Goal: Information Seeking & Learning: Understand process/instructions

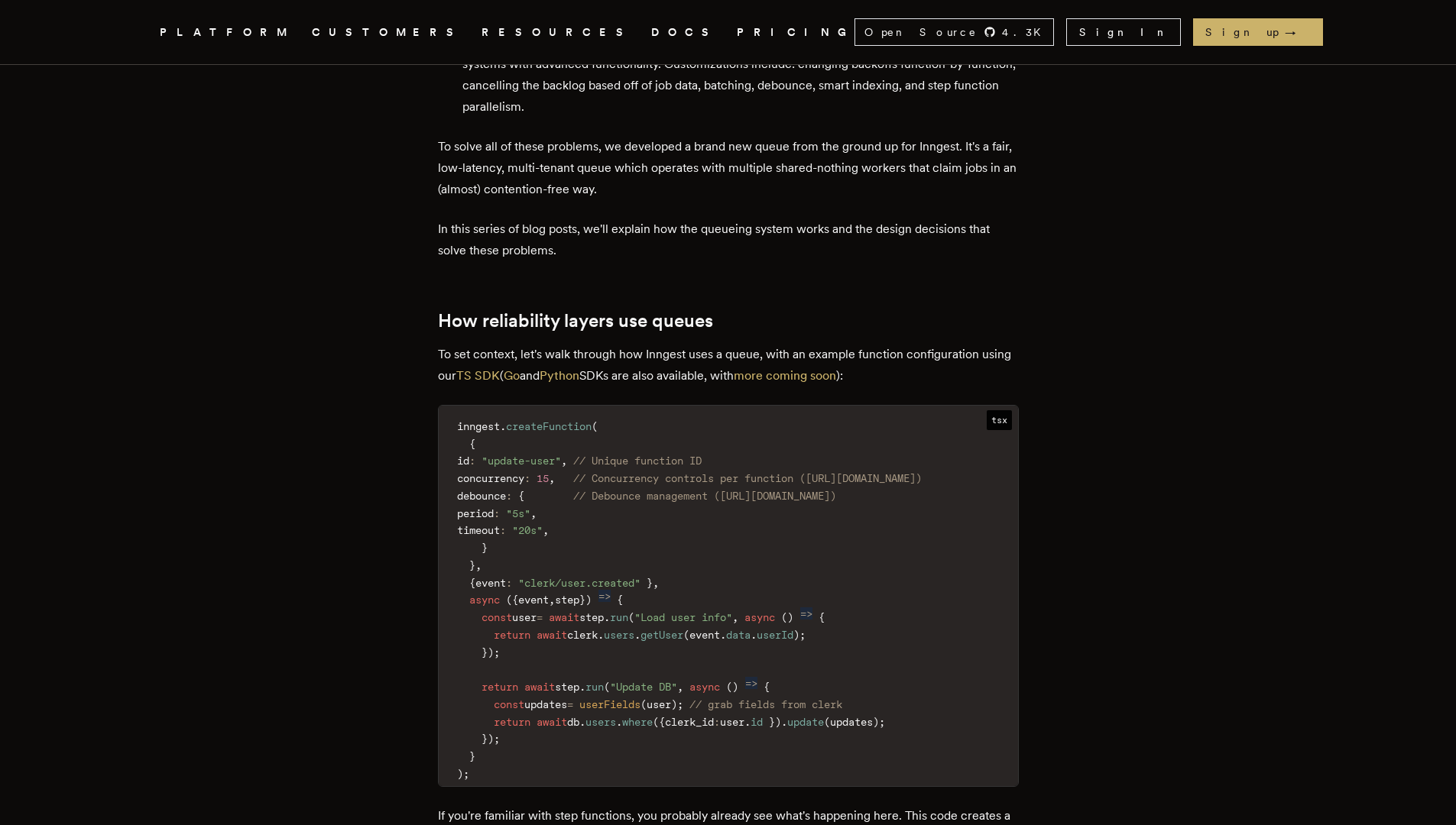
scroll to position [1694, 0]
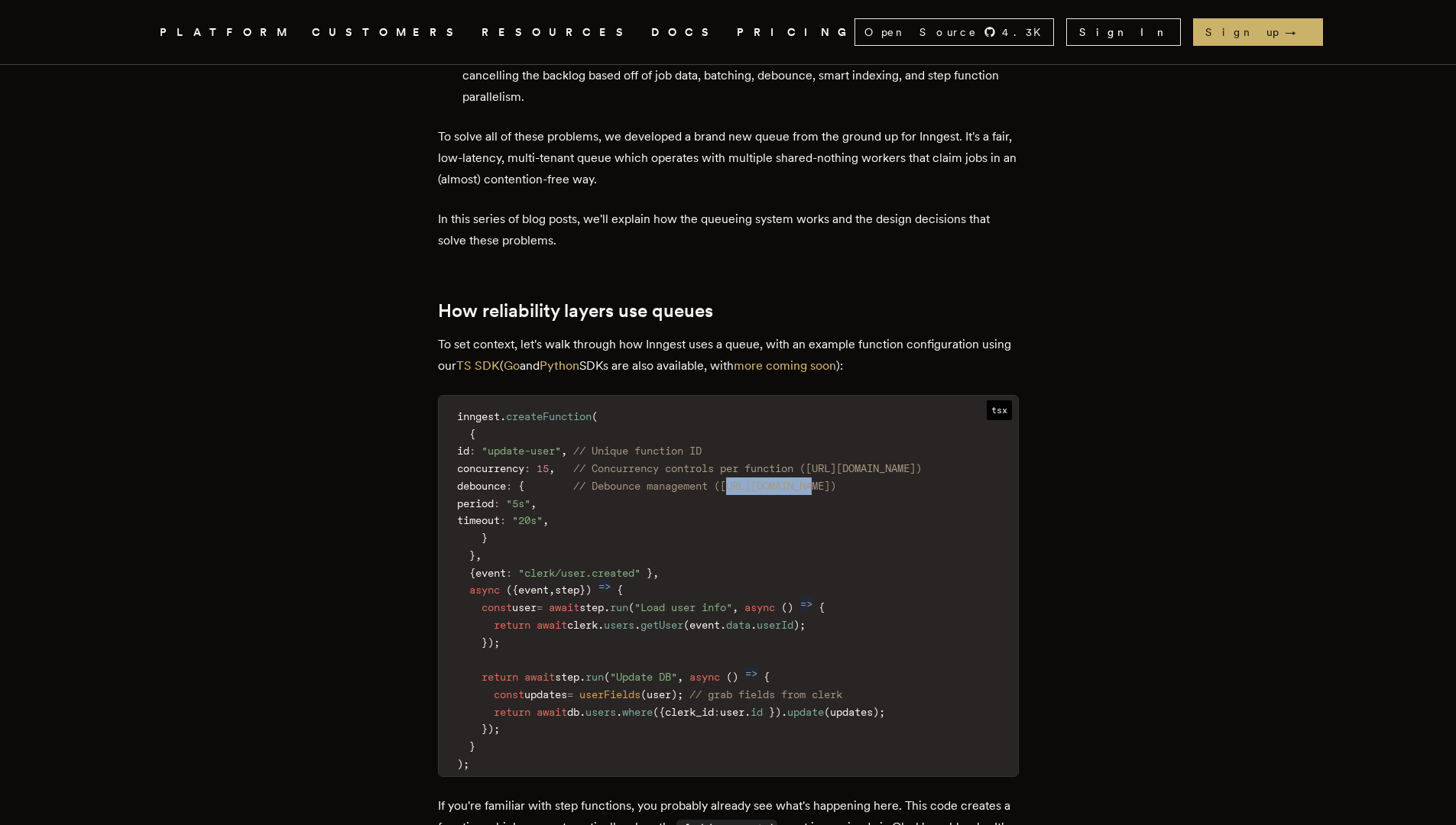
drag, startPoint x: 768, startPoint y: 422, endPoint x: 861, endPoint y: 428, distance: 93.2
click at [861, 428] on code "inngest . createFunction ( { id : "update-user" , // Unique function ID concurr…" at bounding box center [728, 591] width 579 height 372
drag, startPoint x: 766, startPoint y: 425, endPoint x: 926, endPoint y: 422, distance: 160.0
click at [836, 480] on span "// Debounce management (https://innge.st/debounce)" at bounding box center [705, 487] width 263 height 13
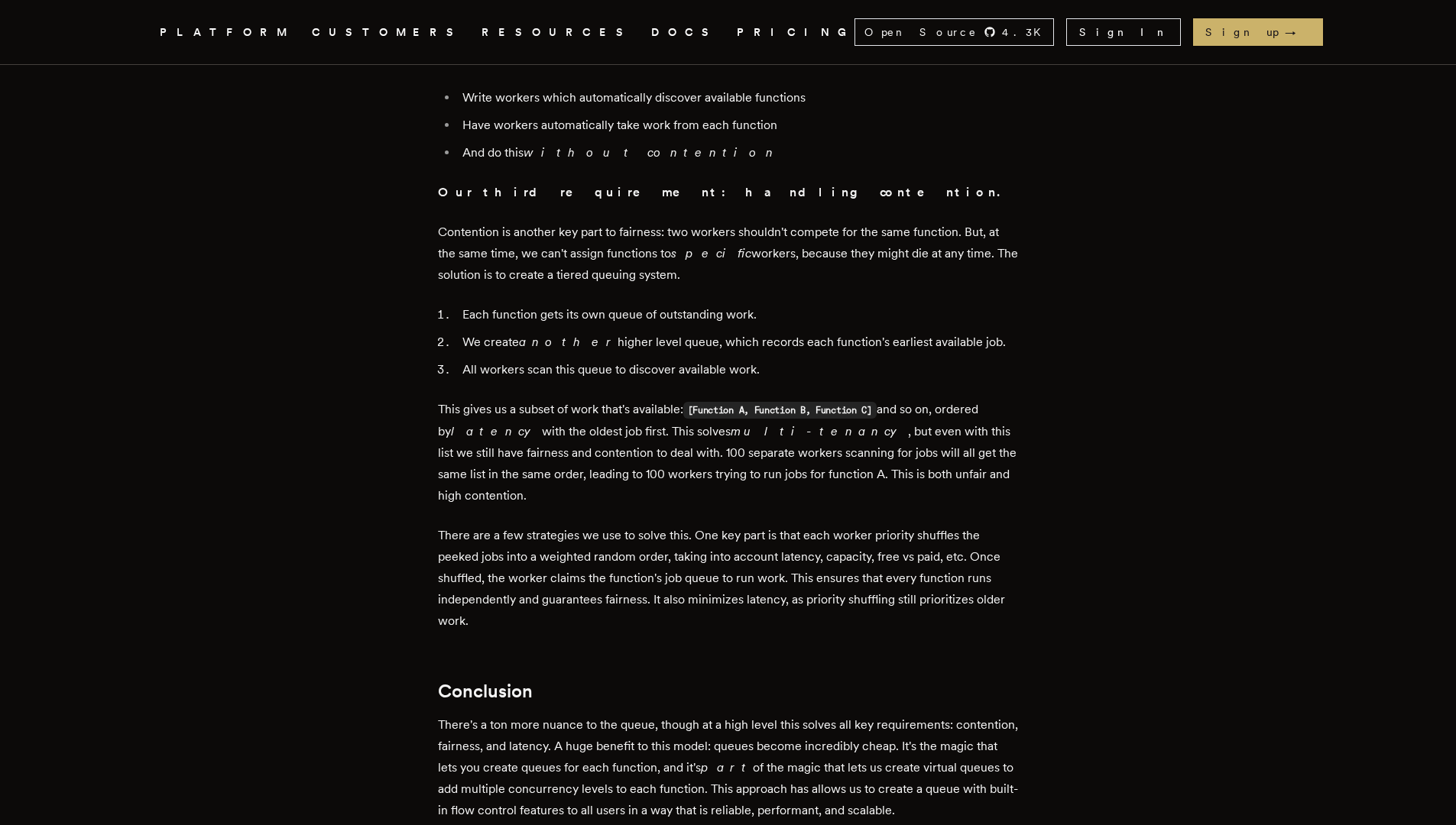
scroll to position [4251, 0]
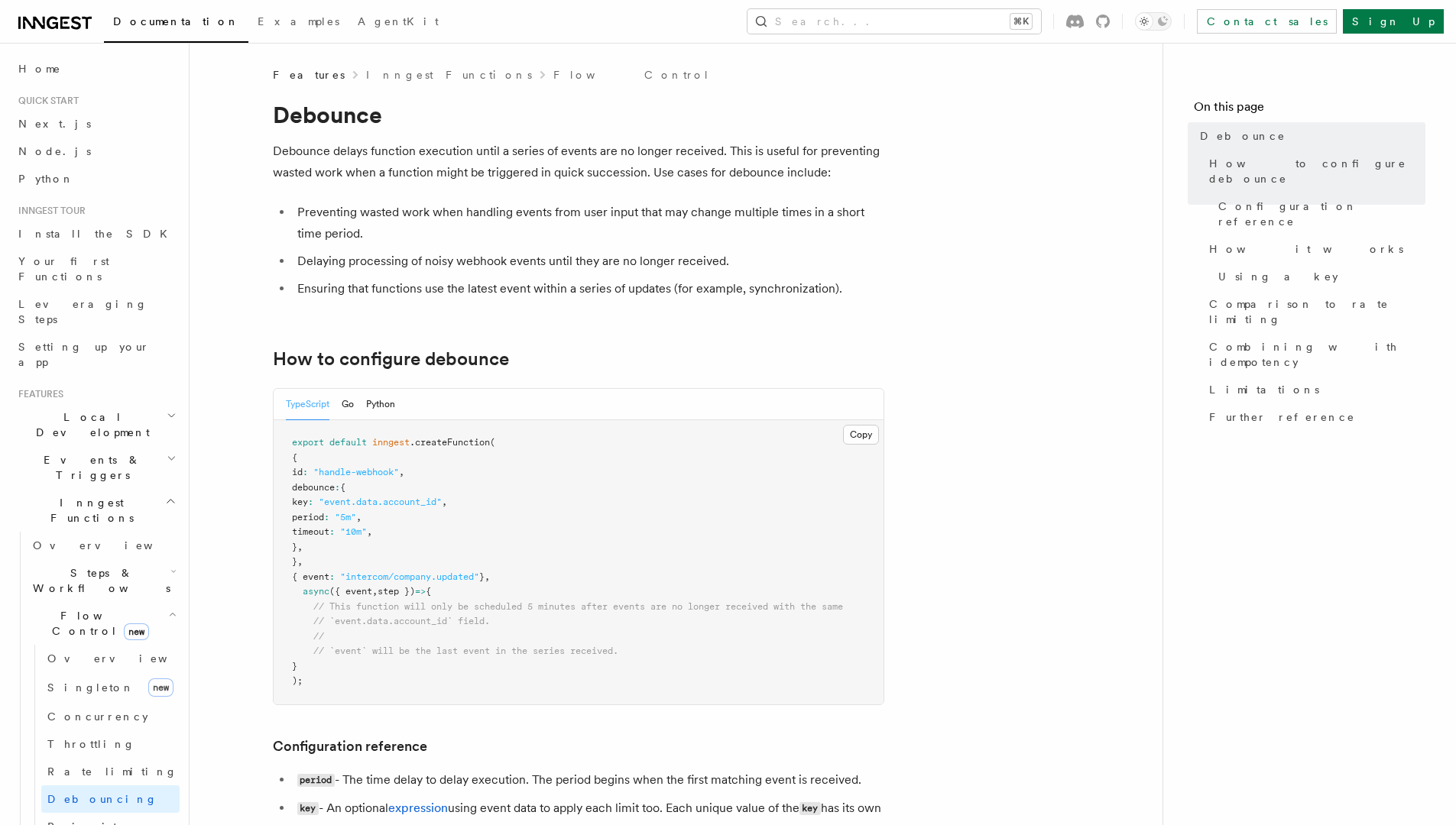
click at [83, 31] on icon at bounding box center [54, 23] width 73 height 18
